Goal: Task Accomplishment & Management: Complete application form

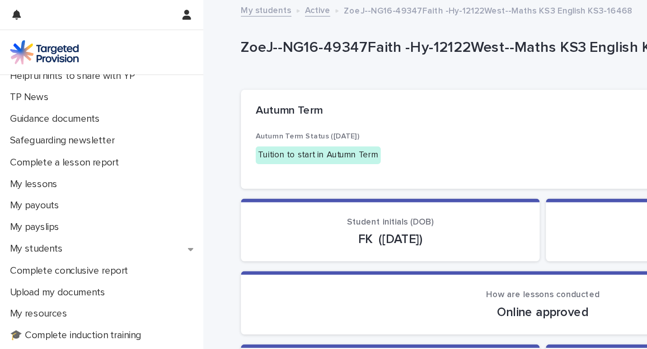
scroll to position [55, 0]
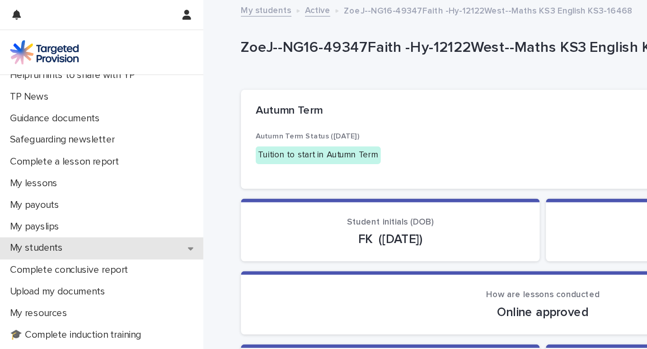
click at [49, 181] on p "My students" at bounding box center [29, 182] width 50 height 9
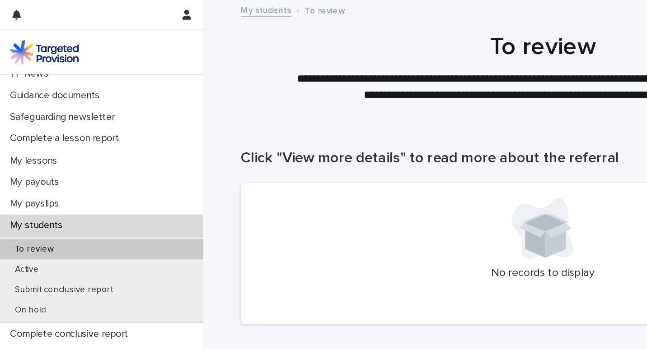
scroll to position [73, 0]
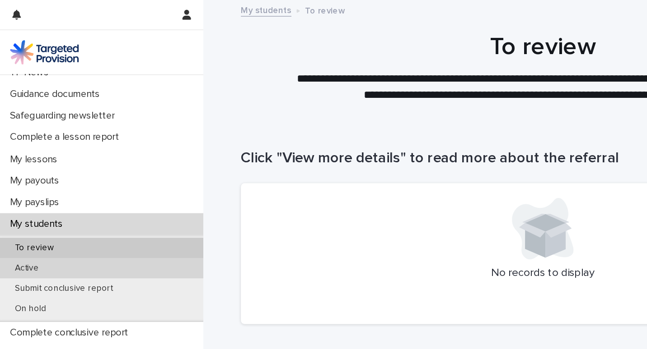
click at [126, 196] on div "Active" at bounding box center [74, 197] width 149 height 15
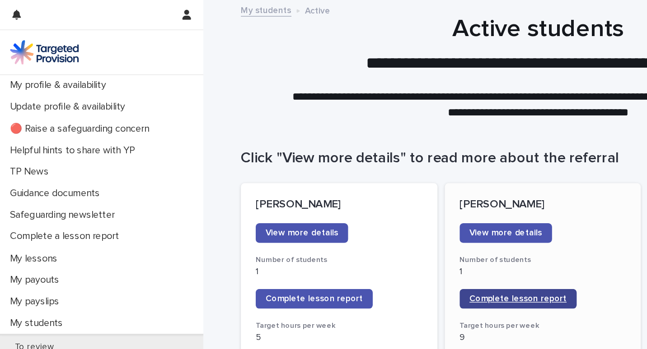
click at [382, 216] on link "Complete lesson report" at bounding box center [380, 219] width 86 height 14
